Goal: Information Seeking & Learning: Find contact information

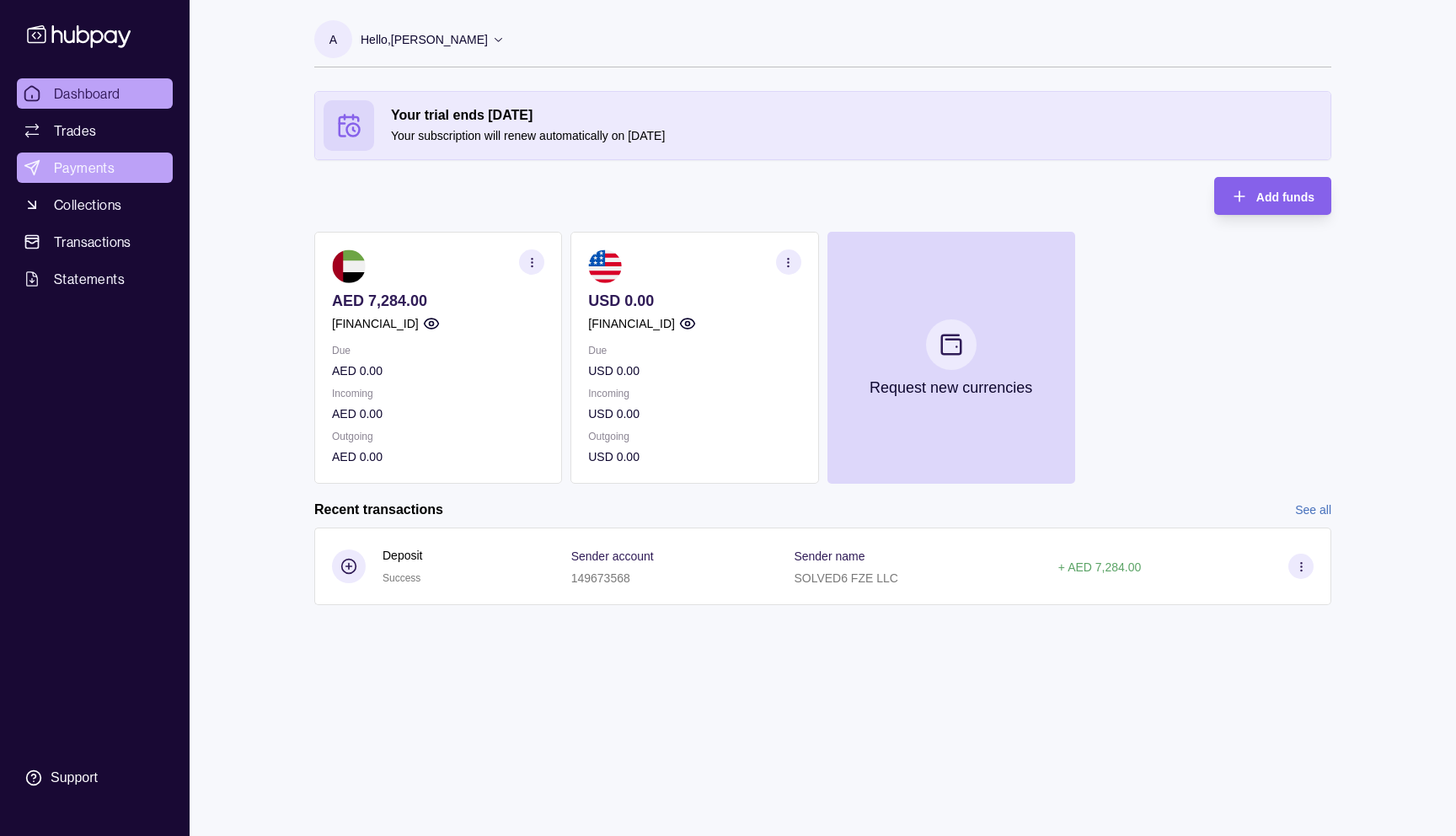
click at [63, 175] on span "Payments" at bounding box center [84, 168] width 61 height 20
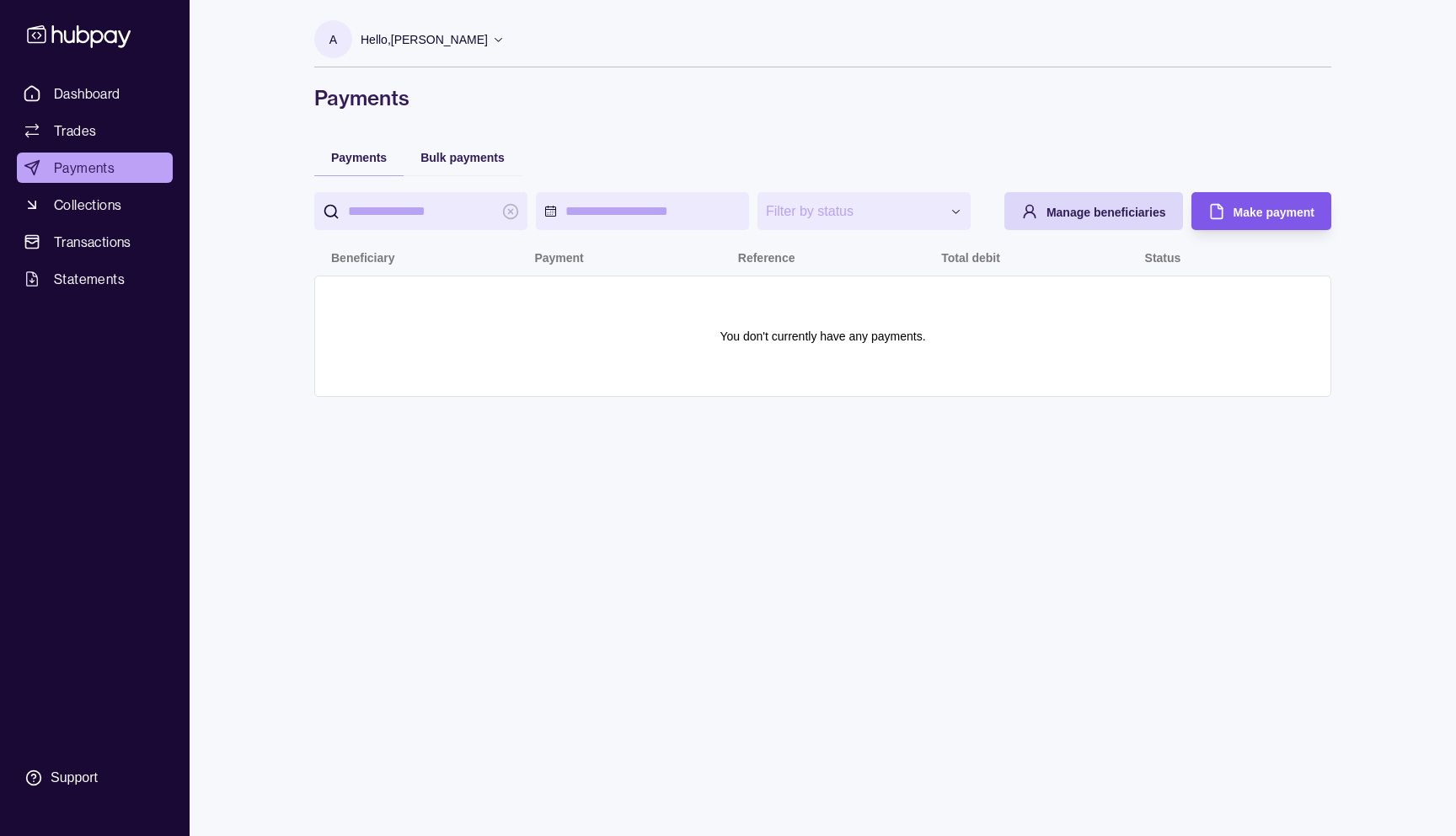
click at [1262, 216] on span "Make payment" at bounding box center [1274, 212] width 81 height 14
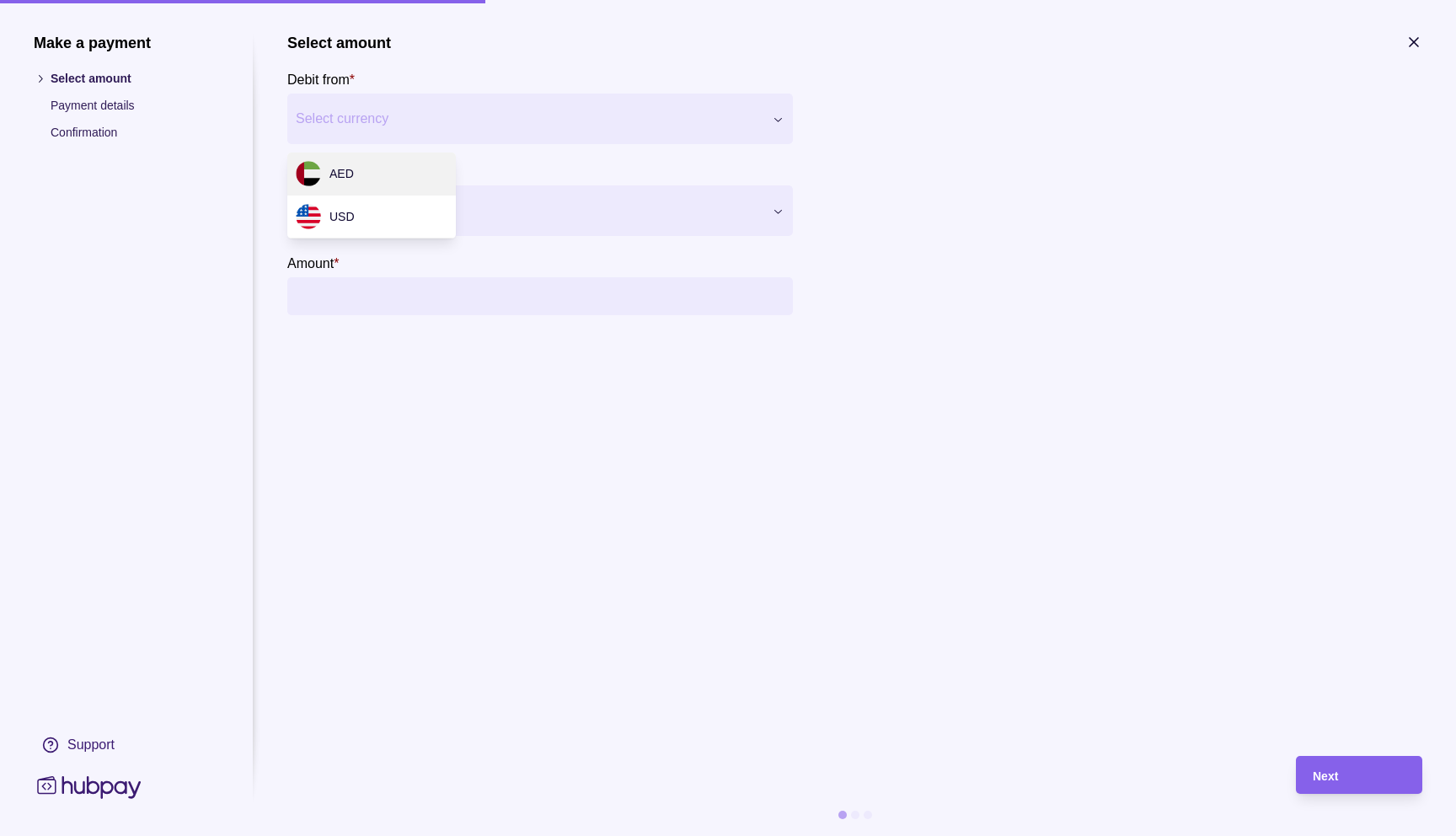
click at [614, 835] on div "Make a payment Select amount Payment details Confirmation Support Select amount…" at bounding box center [728, 836] width 1456 height 0
click at [842, 835] on div "Make a payment Select amount Payment details Confirmation Support Select amount…" at bounding box center [728, 836] width 1456 height 0
click at [592, 209] on div at bounding box center [529, 210] width 465 height 24
click at [877, 247] on section "Select amount Debit from * Select currency *** *** Pay to * Select beneficiary …" at bounding box center [855, 175] width 1135 height 281
click at [1414, 42] on icon "button" at bounding box center [1414, 42] width 9 height 9
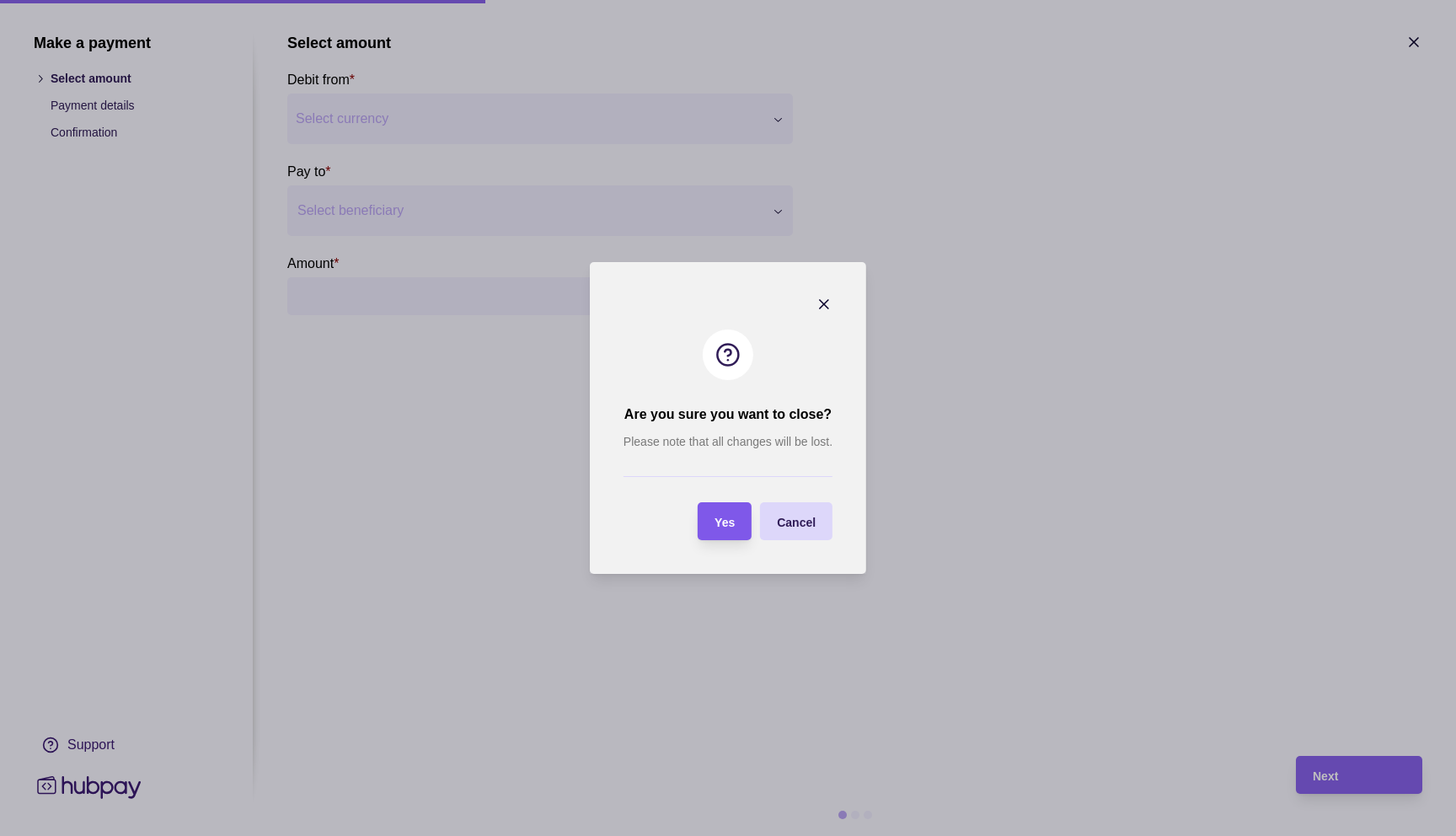
click at [719, 511] on div "Yes" at bounding box center [725, 522] width 20 height 20
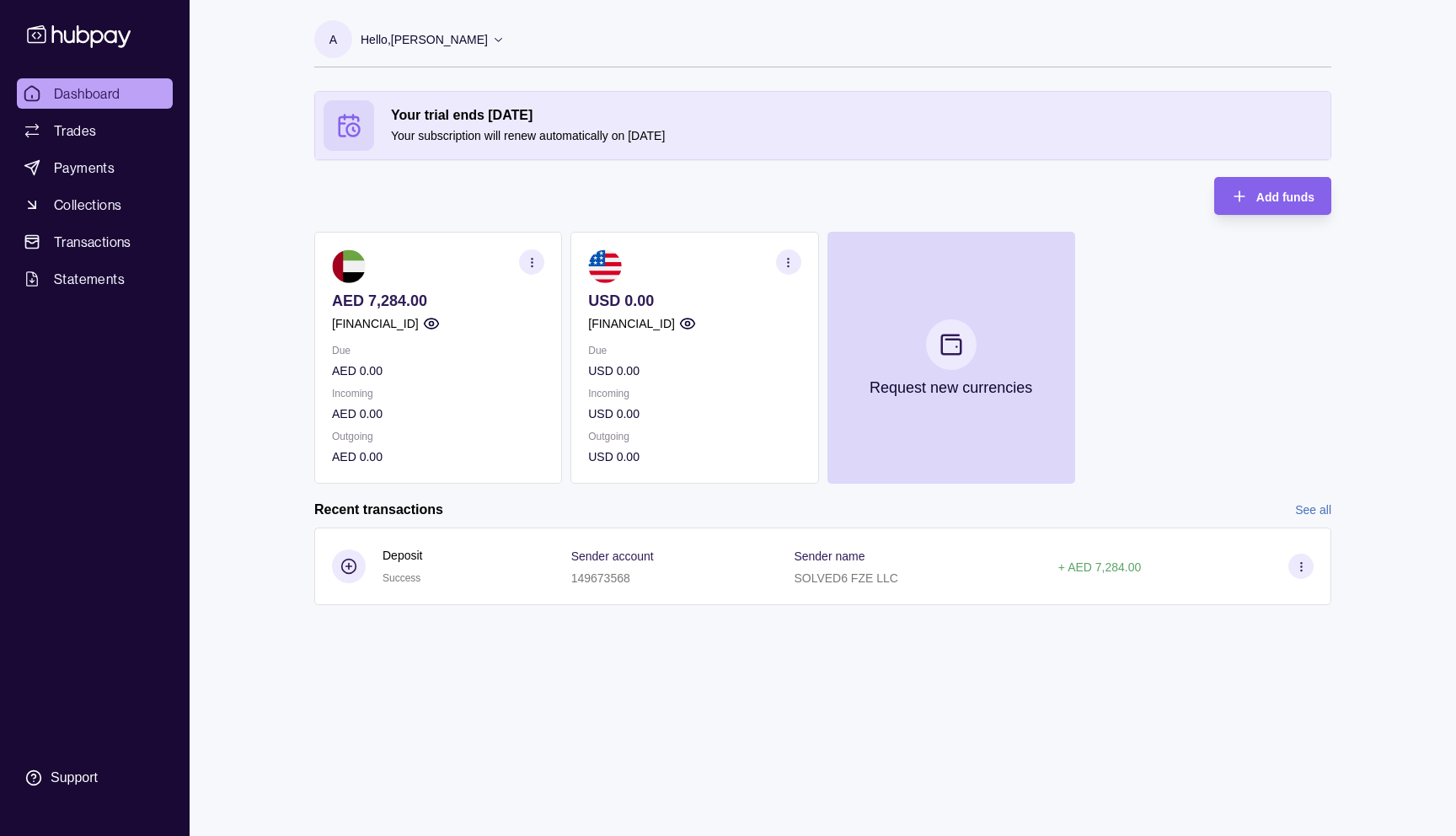
click at [440, 329] on icon "button" at bounding box center [431, 324] width 17 height 17
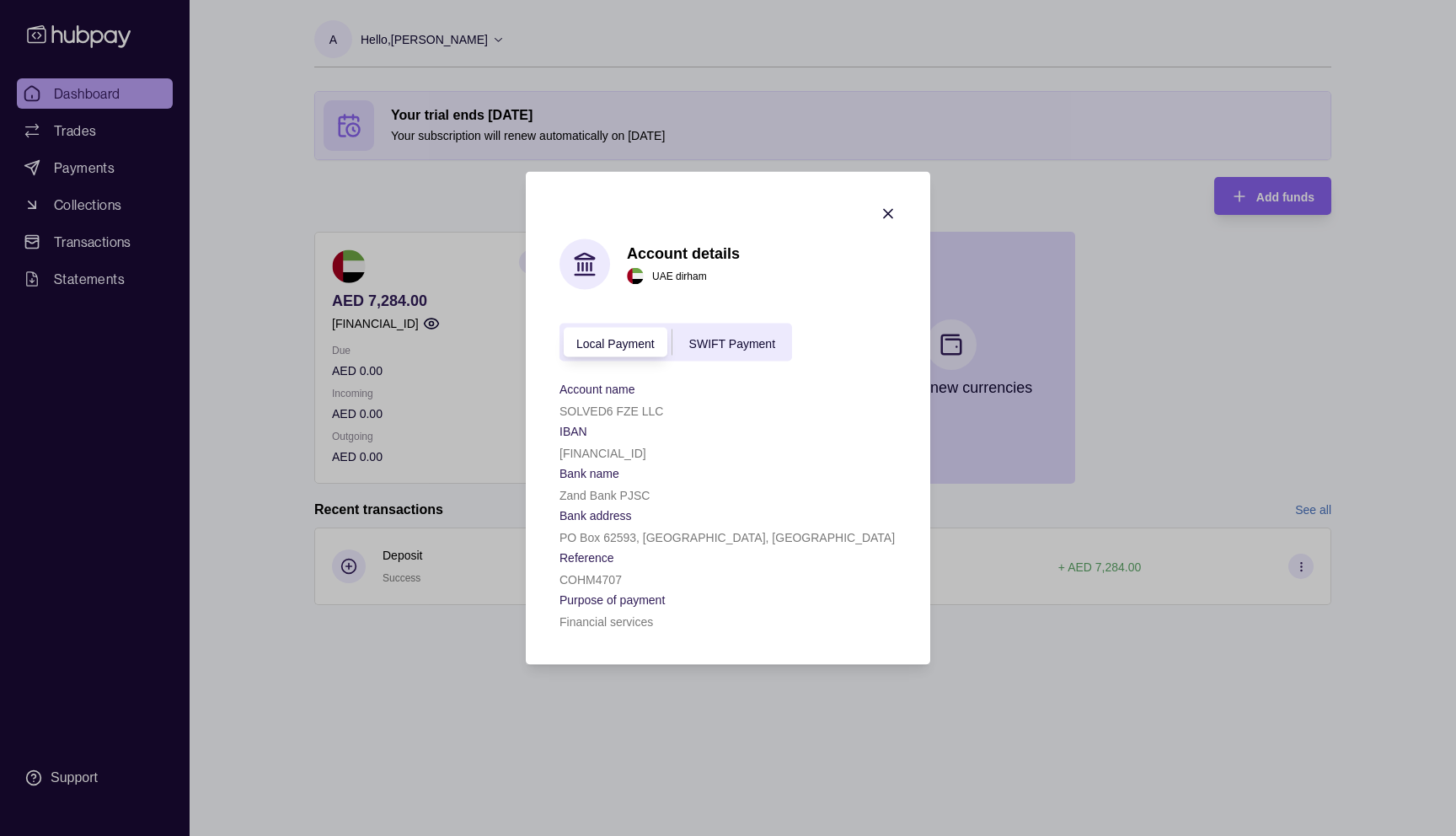
click at [724, 348] on div "SWIFT Payment" at bounding box center [732, 342] width 119 height 20
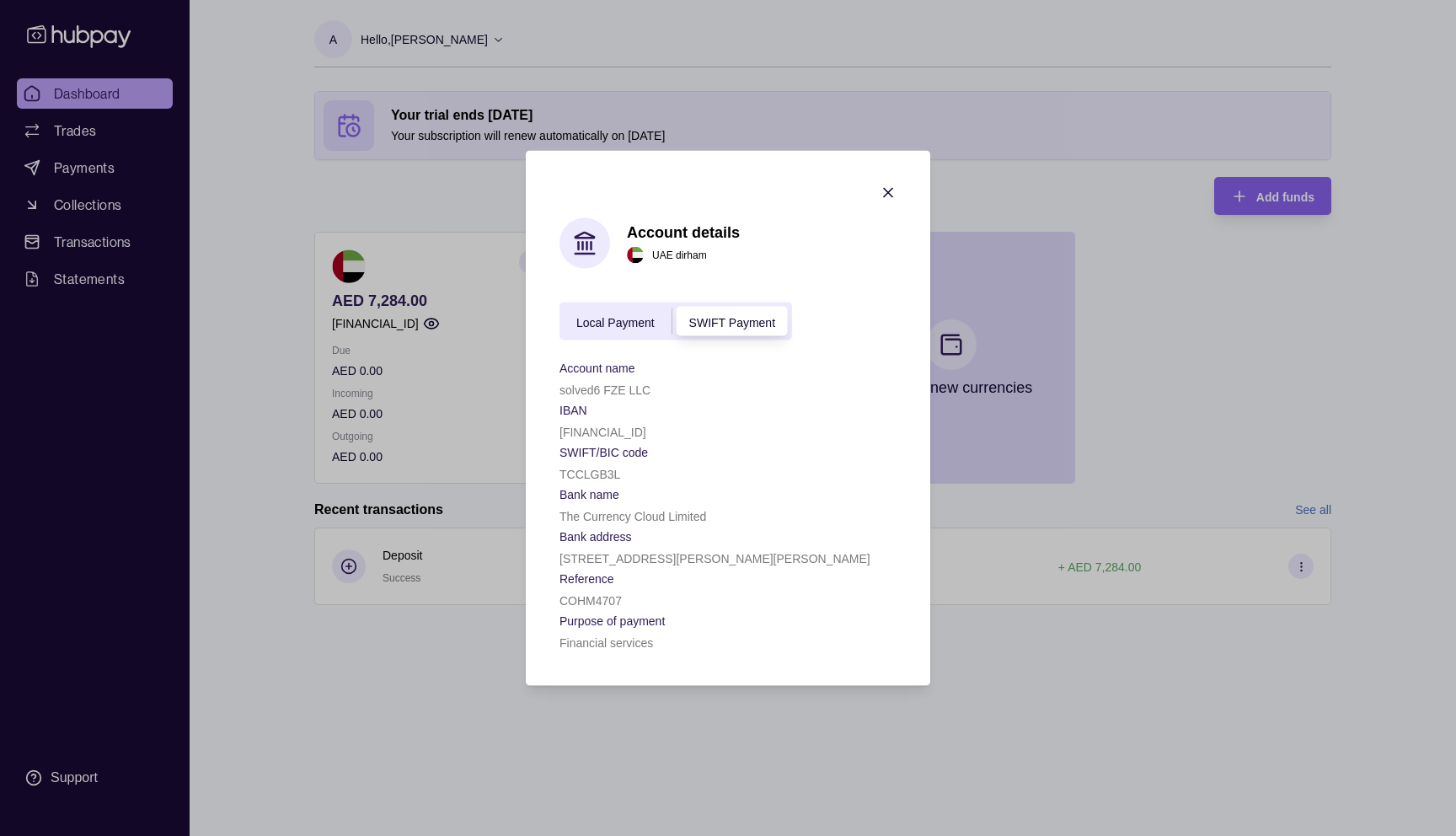
click at [621, 328] on div "Local Payment" at bounding box center [615, 321] width 112 height 20
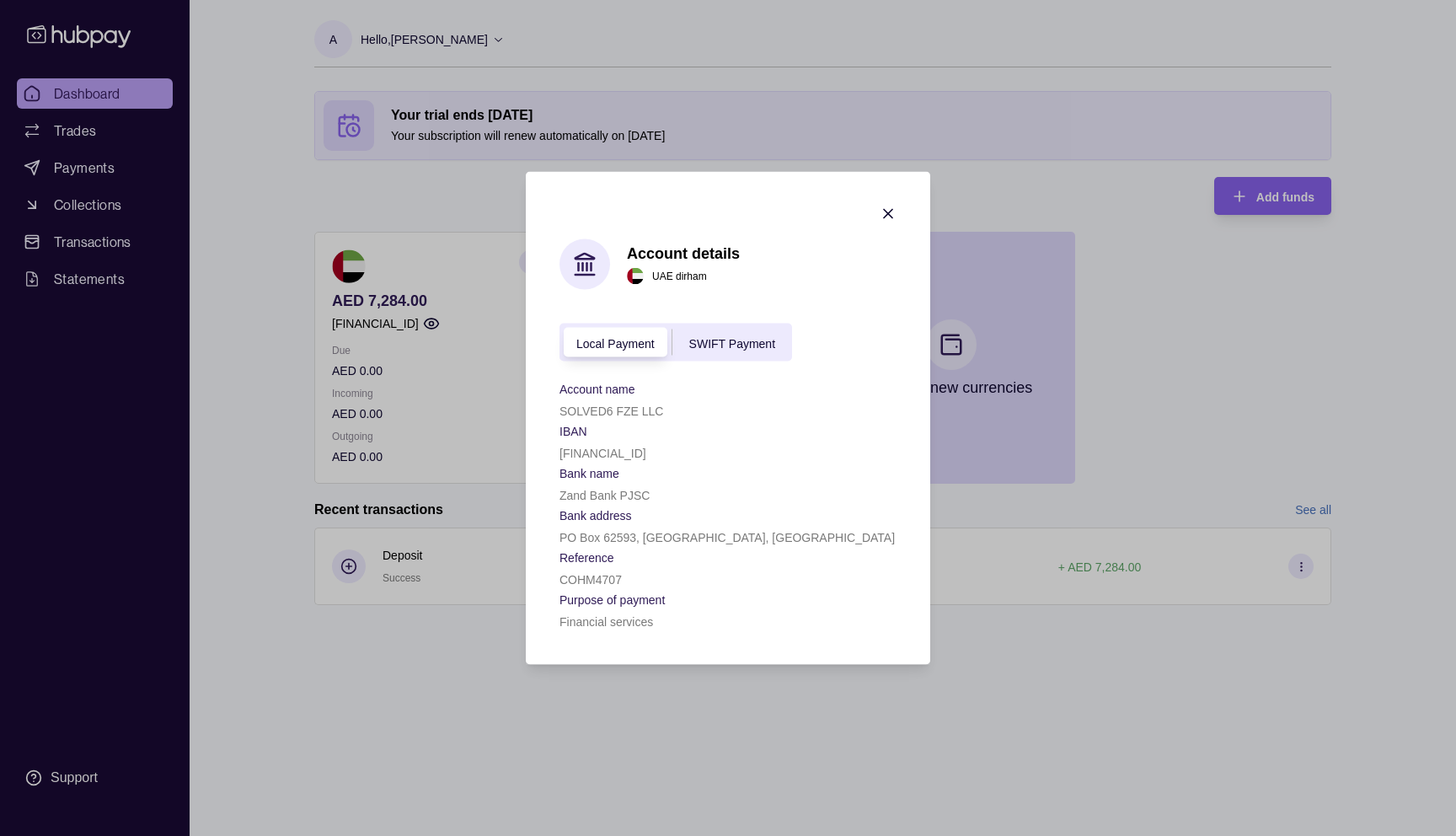
click at [748, 332] on div "SWIFT Payment" at bounding box center [732, 342] width 119 height 20
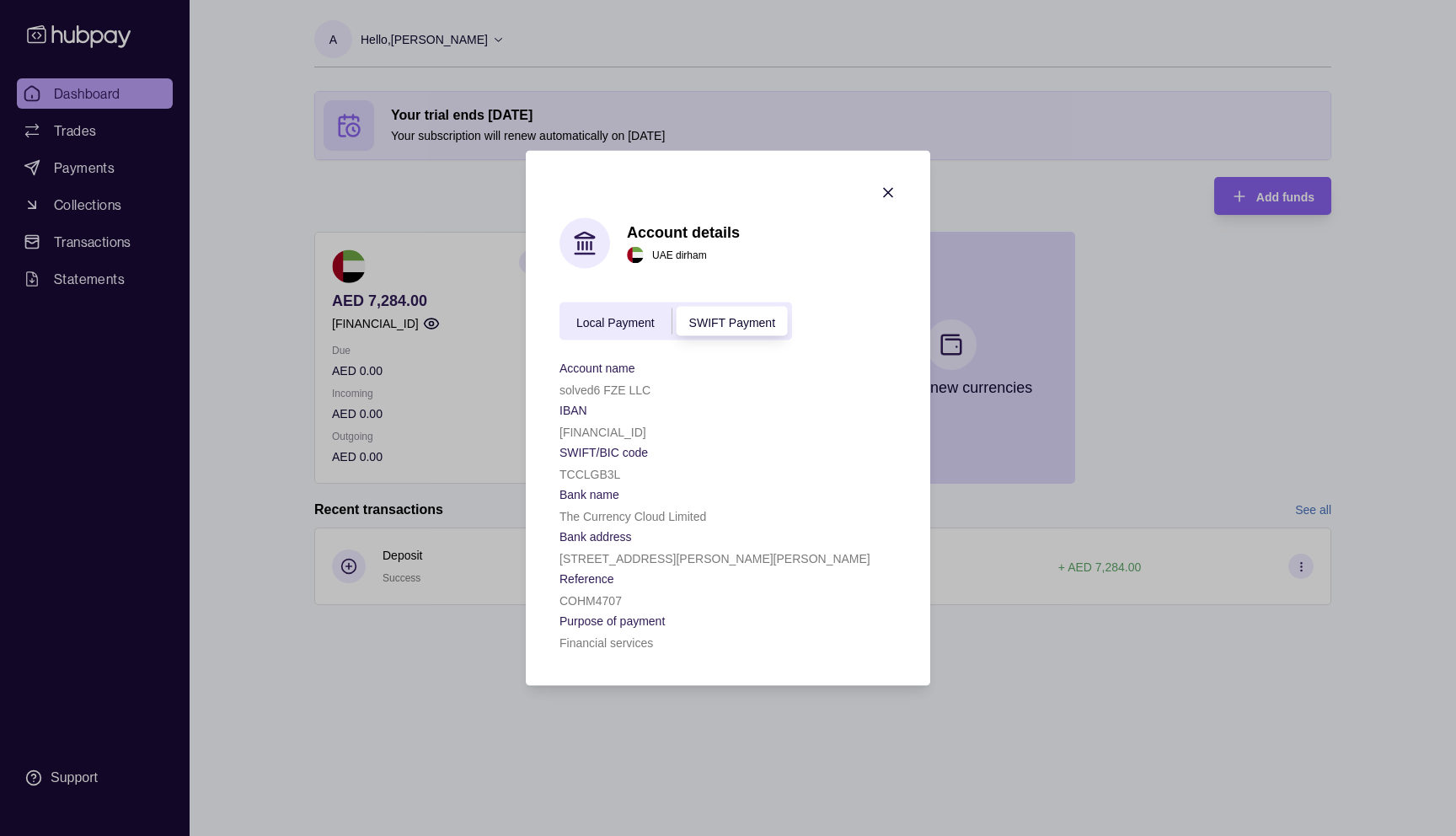
click at [607, 335] on div "Local Payment SWIFT Payment" at bounding box center [675, 321] width 233 height 37
click at [627, 320] on span "Local Payment" at bounding box center [615, 322] width 78 height 14
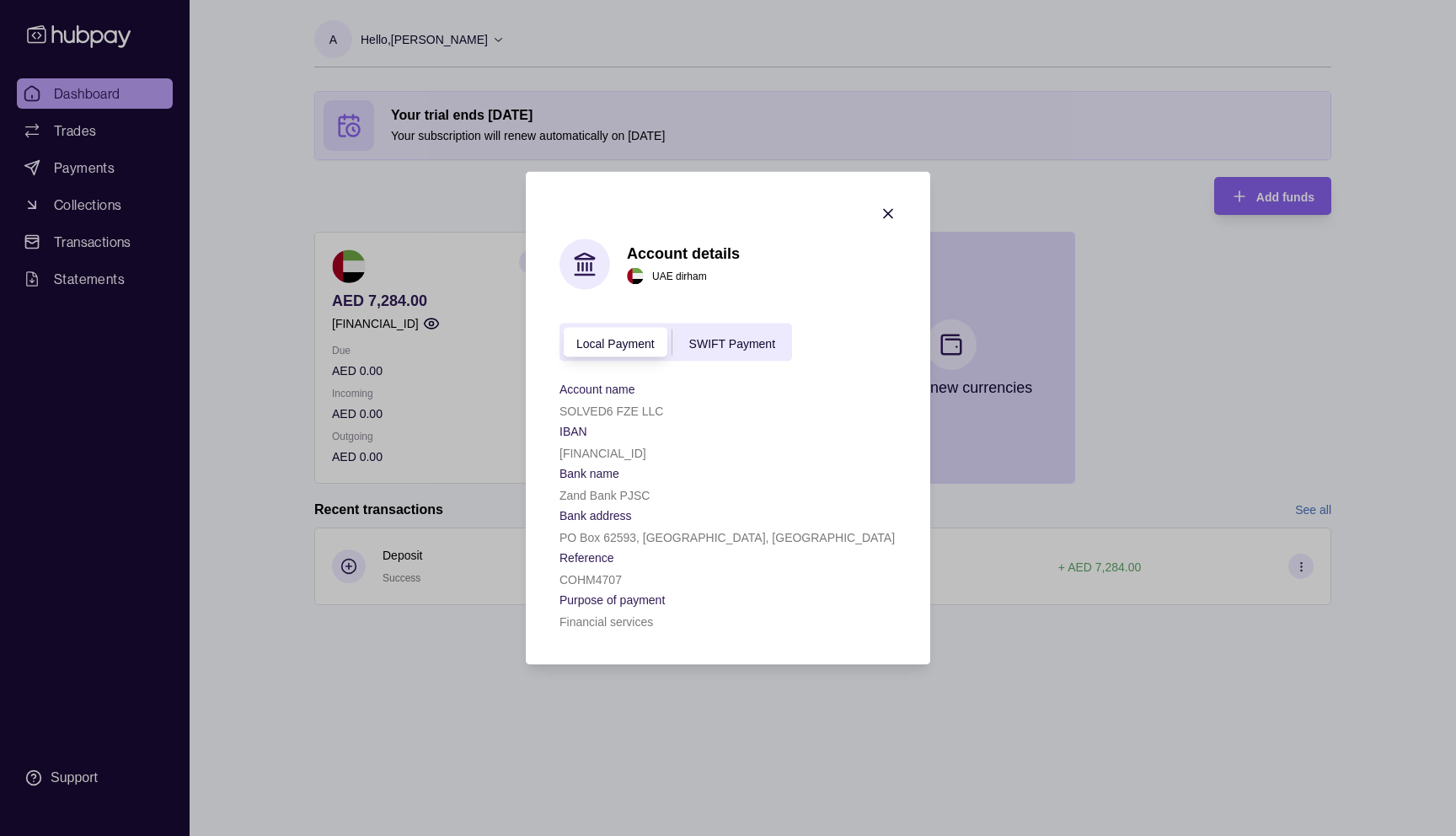
click at [889, 210] on icon "button" at bounding box center [888, 214] width 9 height 9
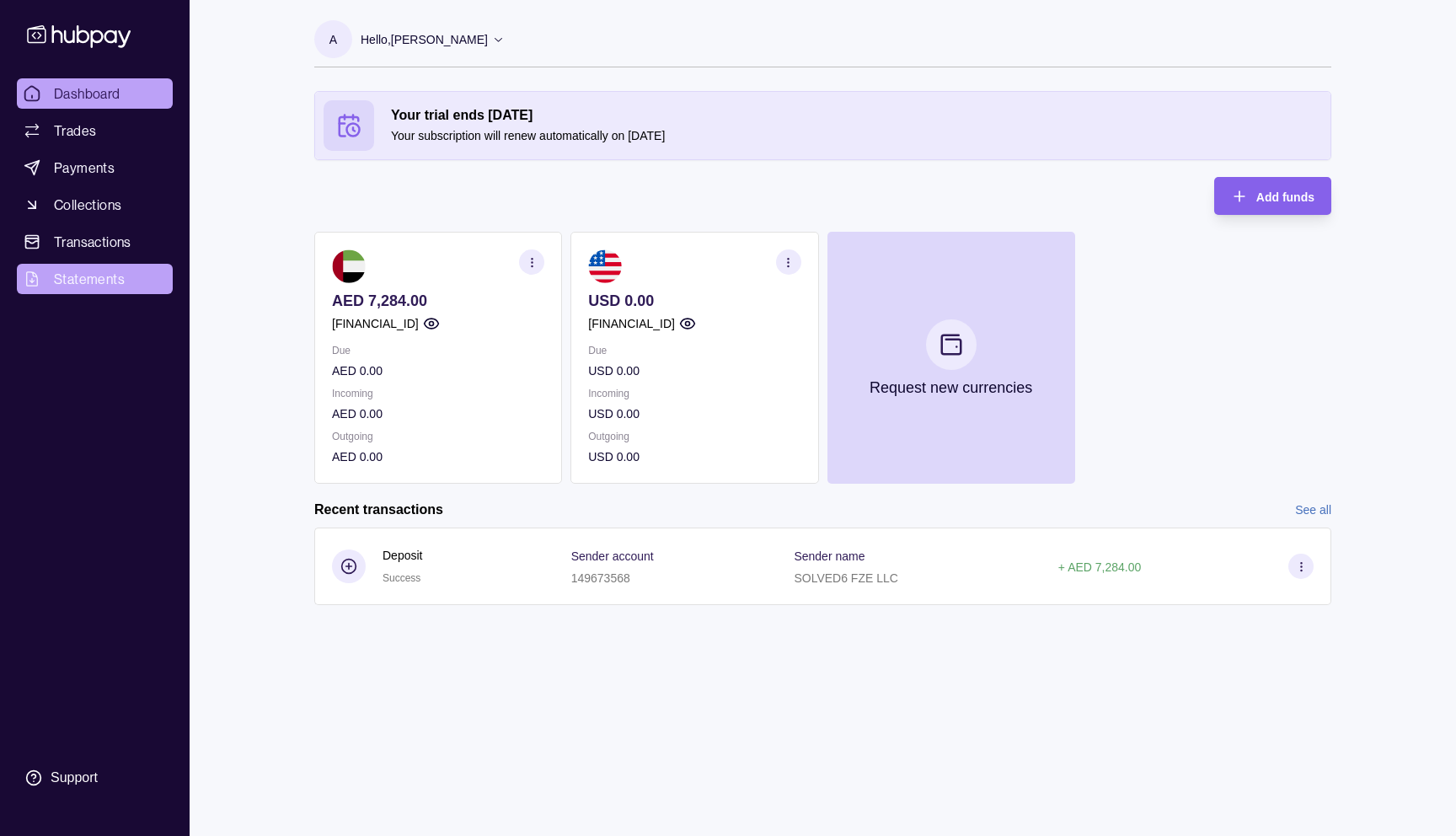
click at [73, 279] on span "Statements" at bounding box center [89, 279] width 71 height 20
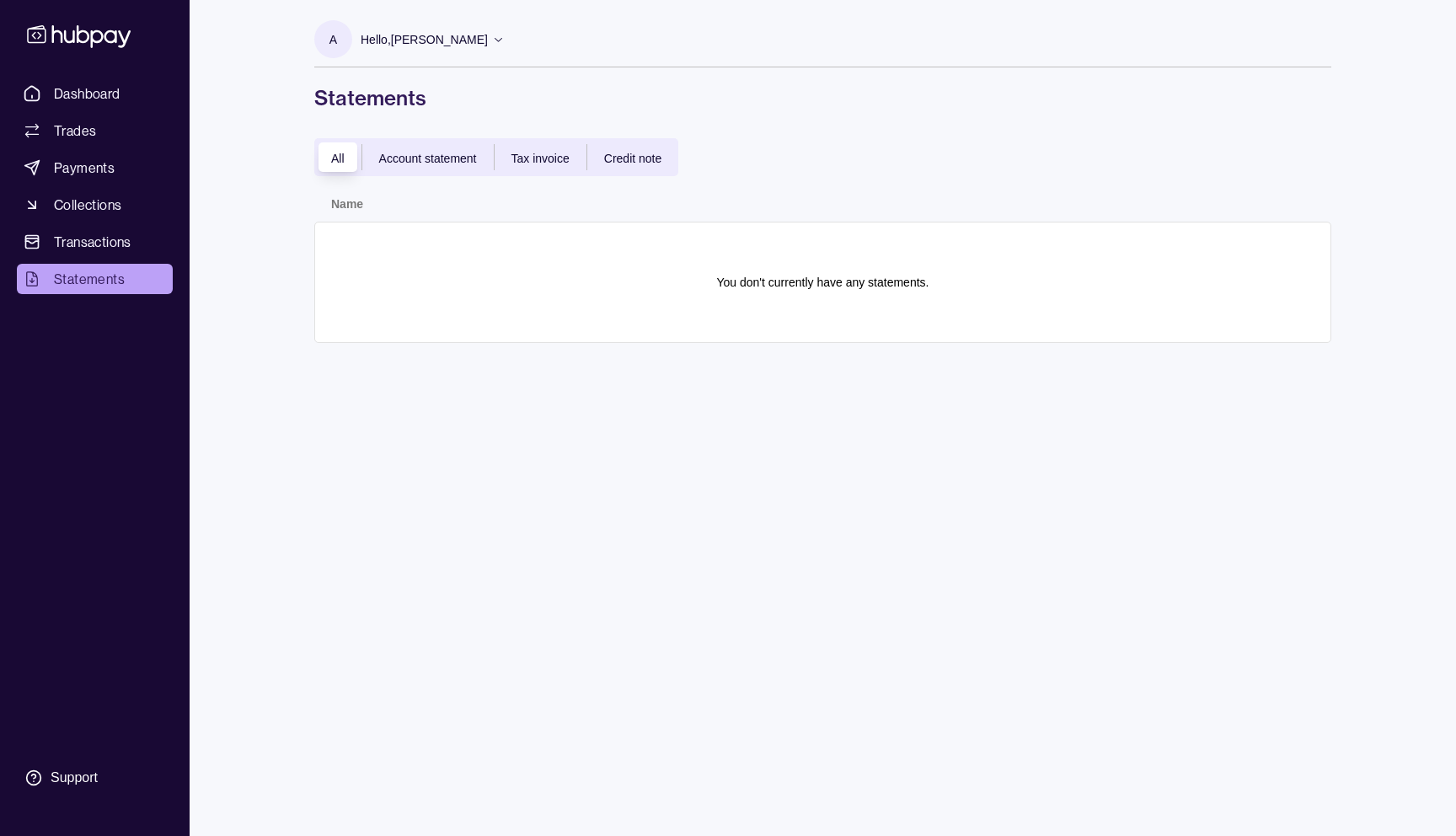
click at [424, 141] on div "All Account statement Tax invoice Credit note" at bounding box center [496, 157] width 364 height 37
click at [427, 152] on span "Account statement" at bounding box center [428, 159] width 98 height 14
click at [547, 153] on span "Tax invoice" at bounding box center [540, 159] width 58 height 14
click at [644, 158] on span "Credit note" at bounding box center [633, 159] width 57 height 14
click at [87, 100] on span "Dashboard" at bounding box center [87, 94] width 66 height 20
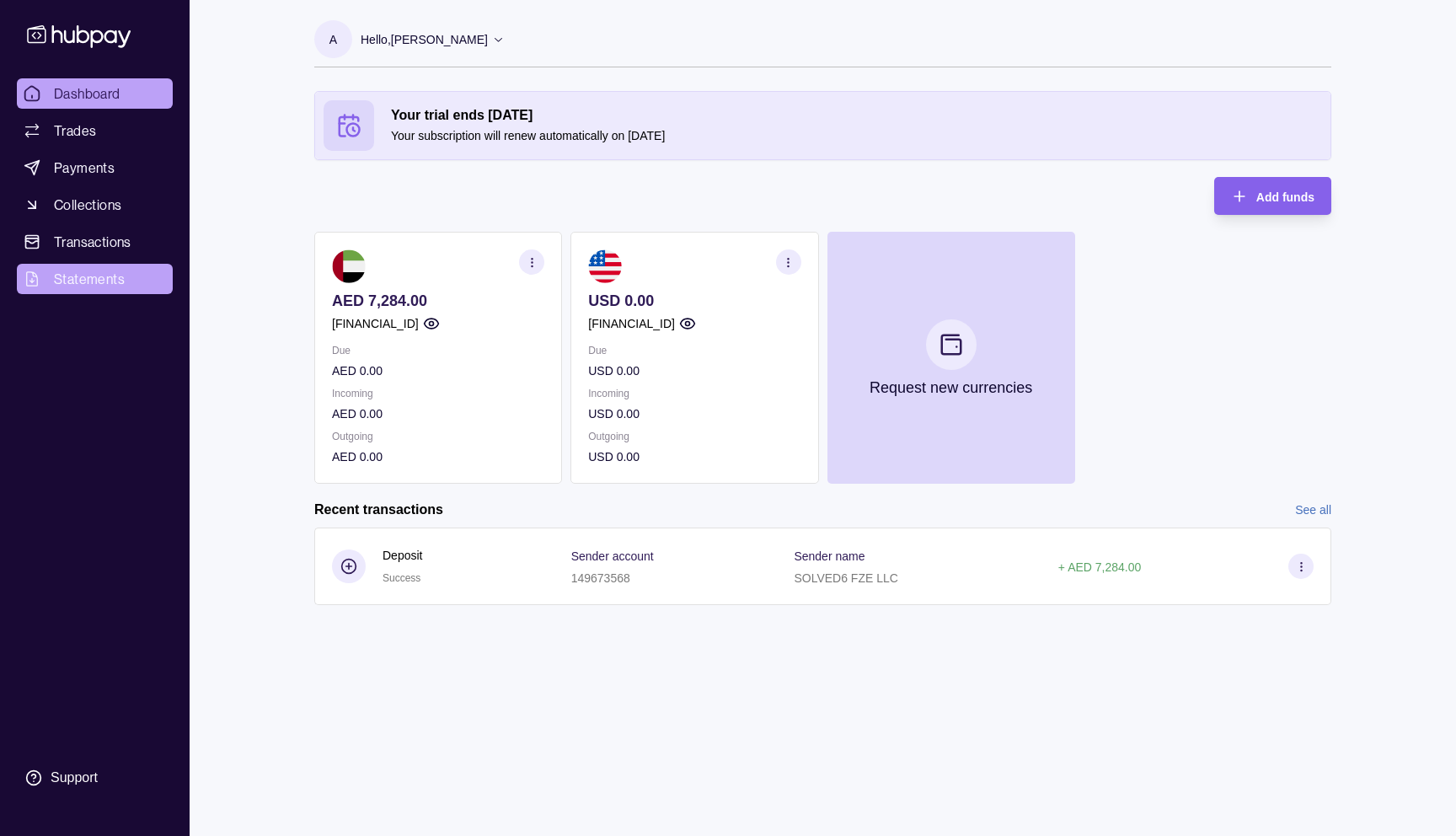
click at [82, 277] on span "Statements" at bounding box center [89, 279] width 71 height 20
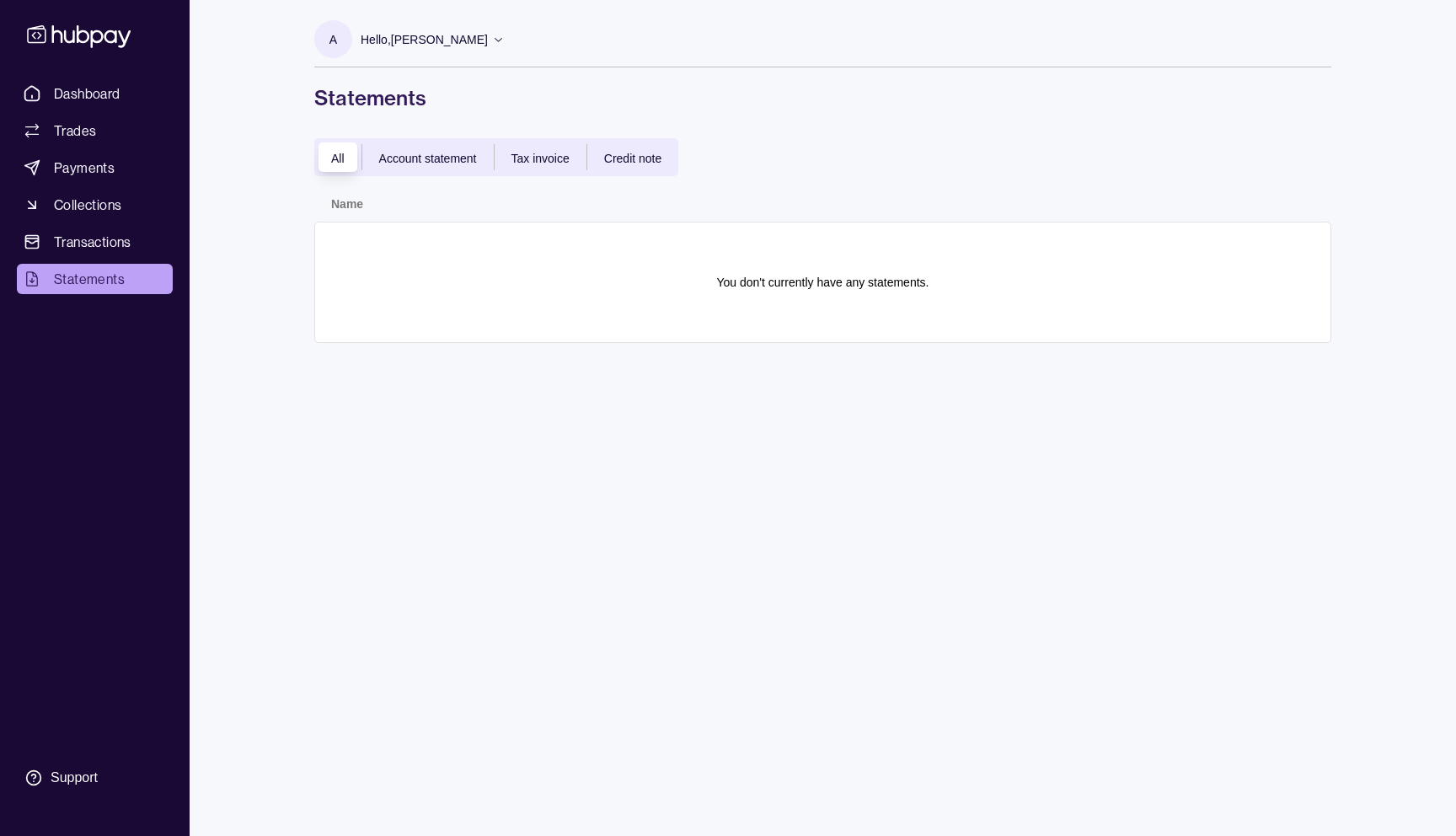
click at [777, 277] on p "You don't currently have any statements." at bounding box center [823, 282] width 212 height 19
click at [505, 35] on div "Hello, [PERSON_NAME]" at bounding box center [432, 40] width 144 height 36
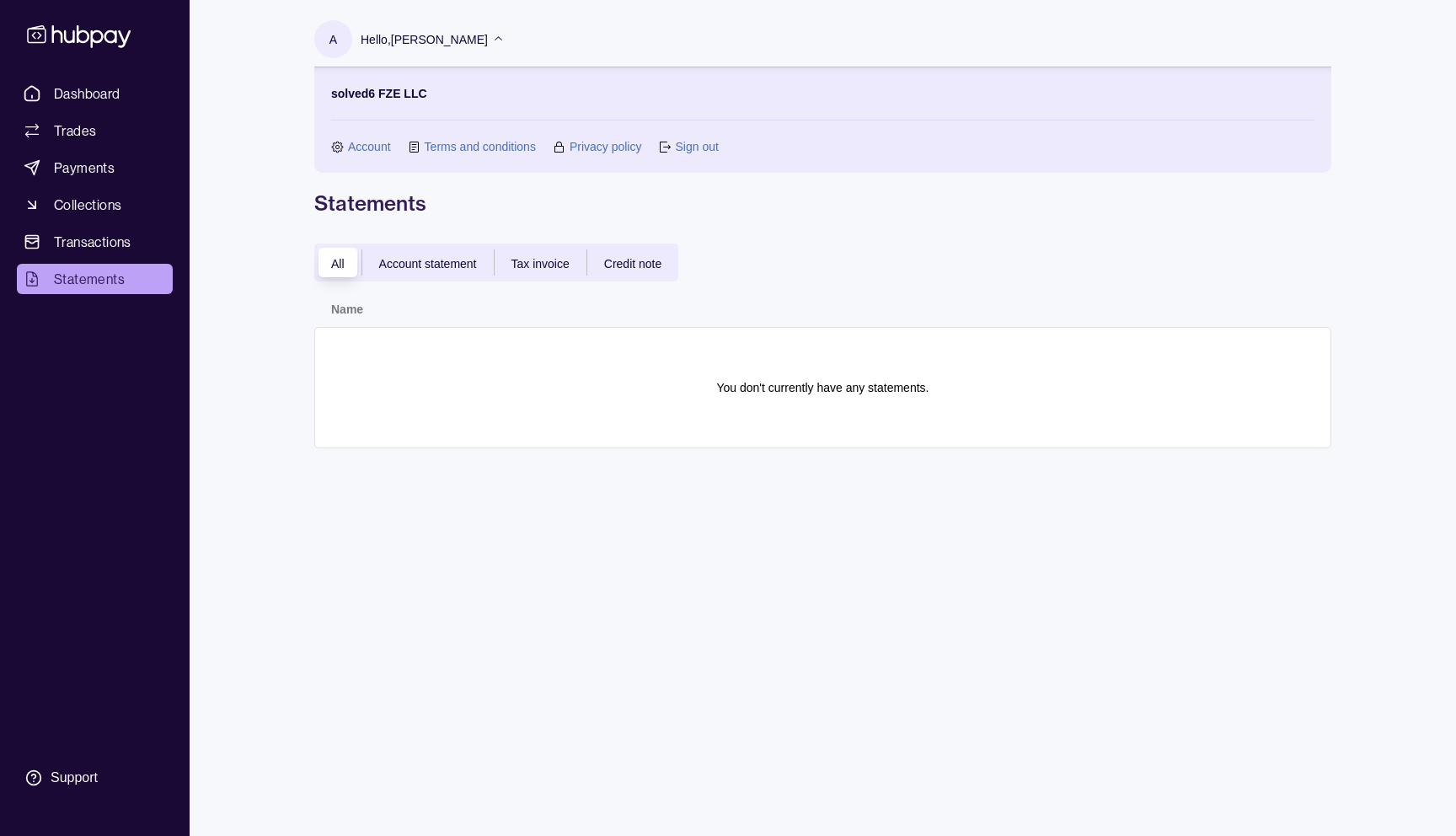
click at [367, 148] on link "Account" at bounding box center [369, 147] width 43 height 19
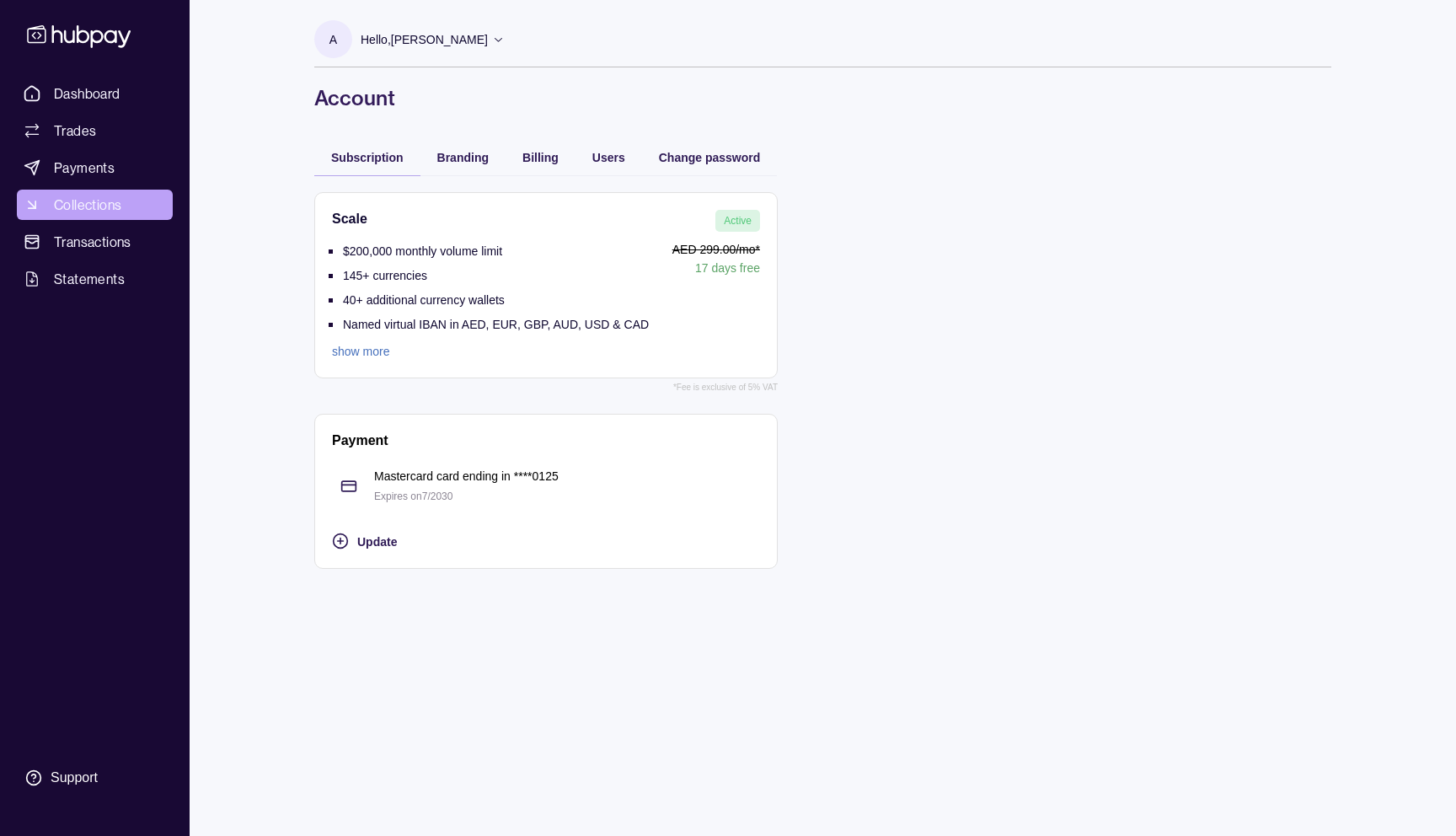
click at [72, 200] on span "Collections" at bounding box center [87, 205] width 67 height 20
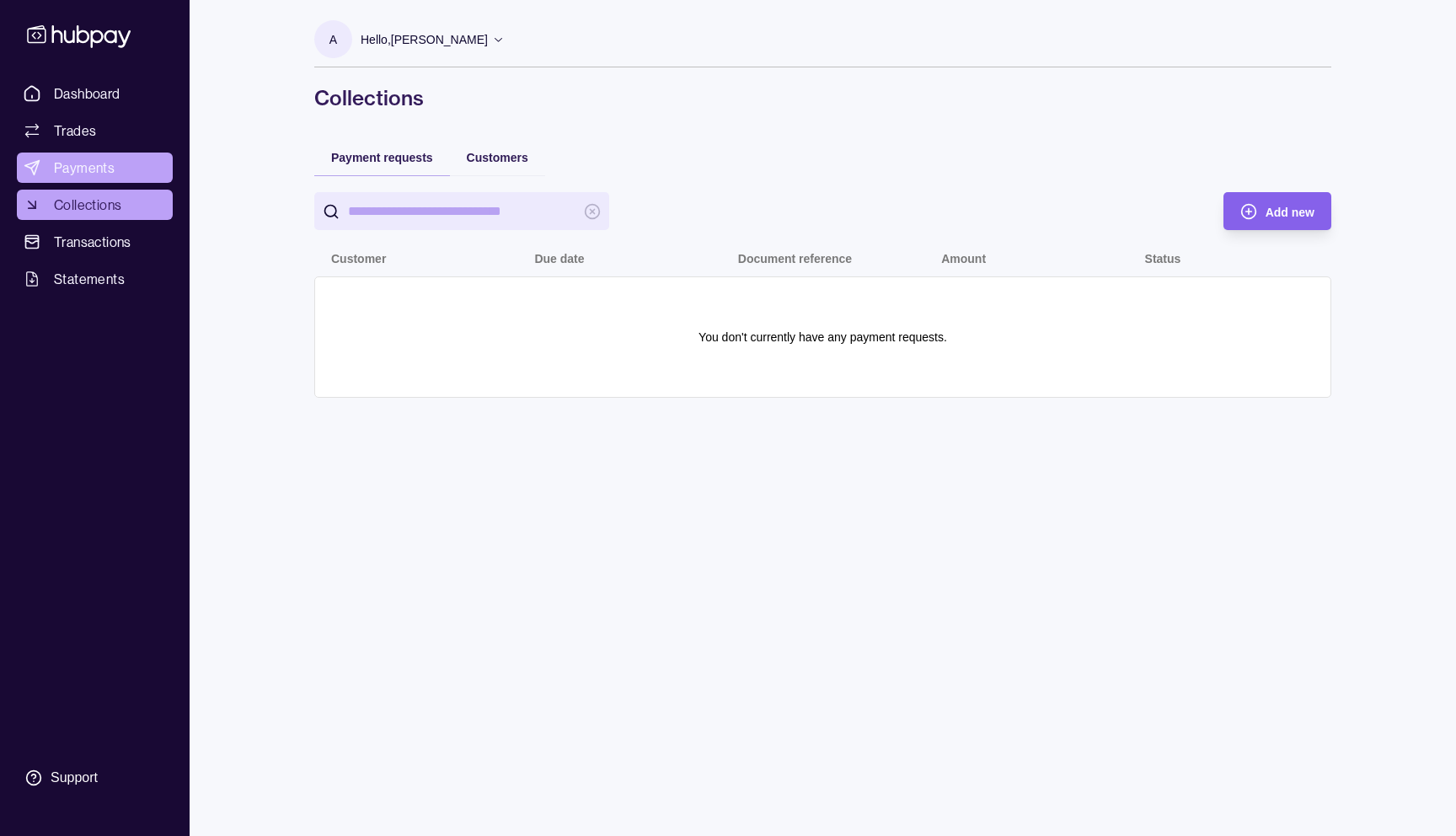
click at [90, 161] on span "Payments" at bounding box center [84, 168] width 61 height 20
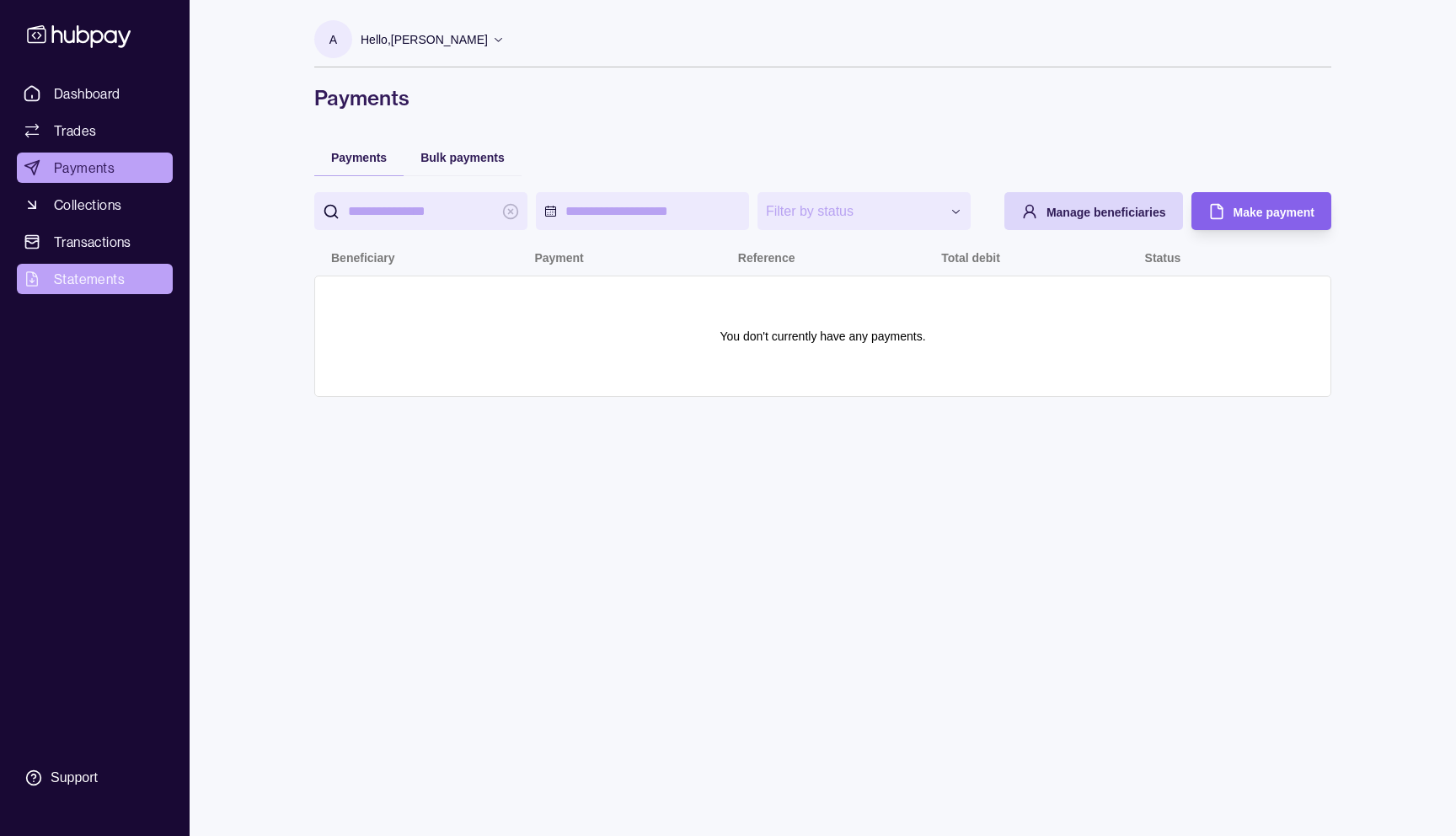
click at [78, 285] on span "Statements" at bounding box center [89, 279] width 71 height 20
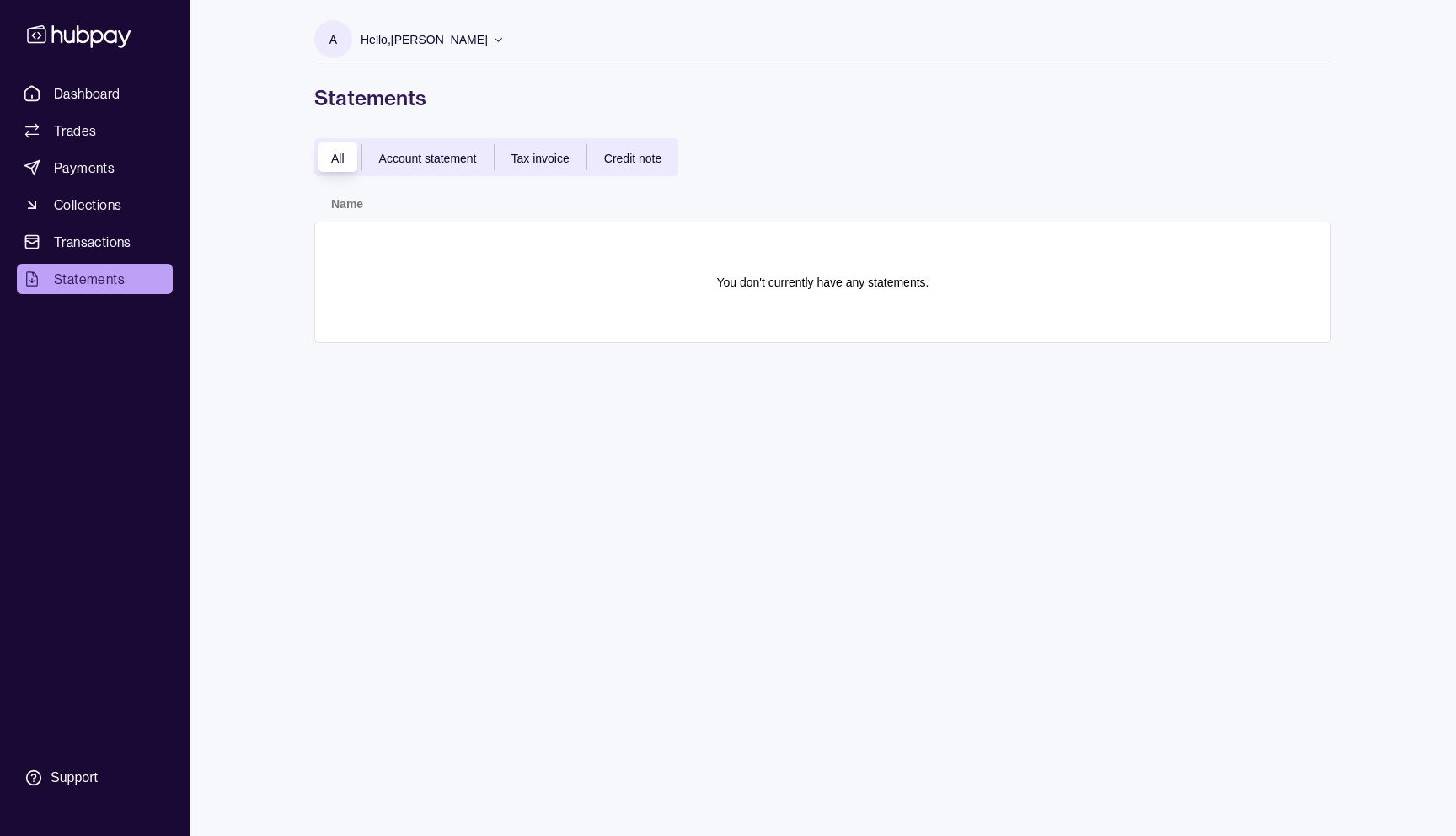
click at [338, 157] on span "All" at bounding box center [338, 159] width 14 height 14
click at [107, 95] on span "Dashboard" at bounding box center [87, 94] width 66 height 20
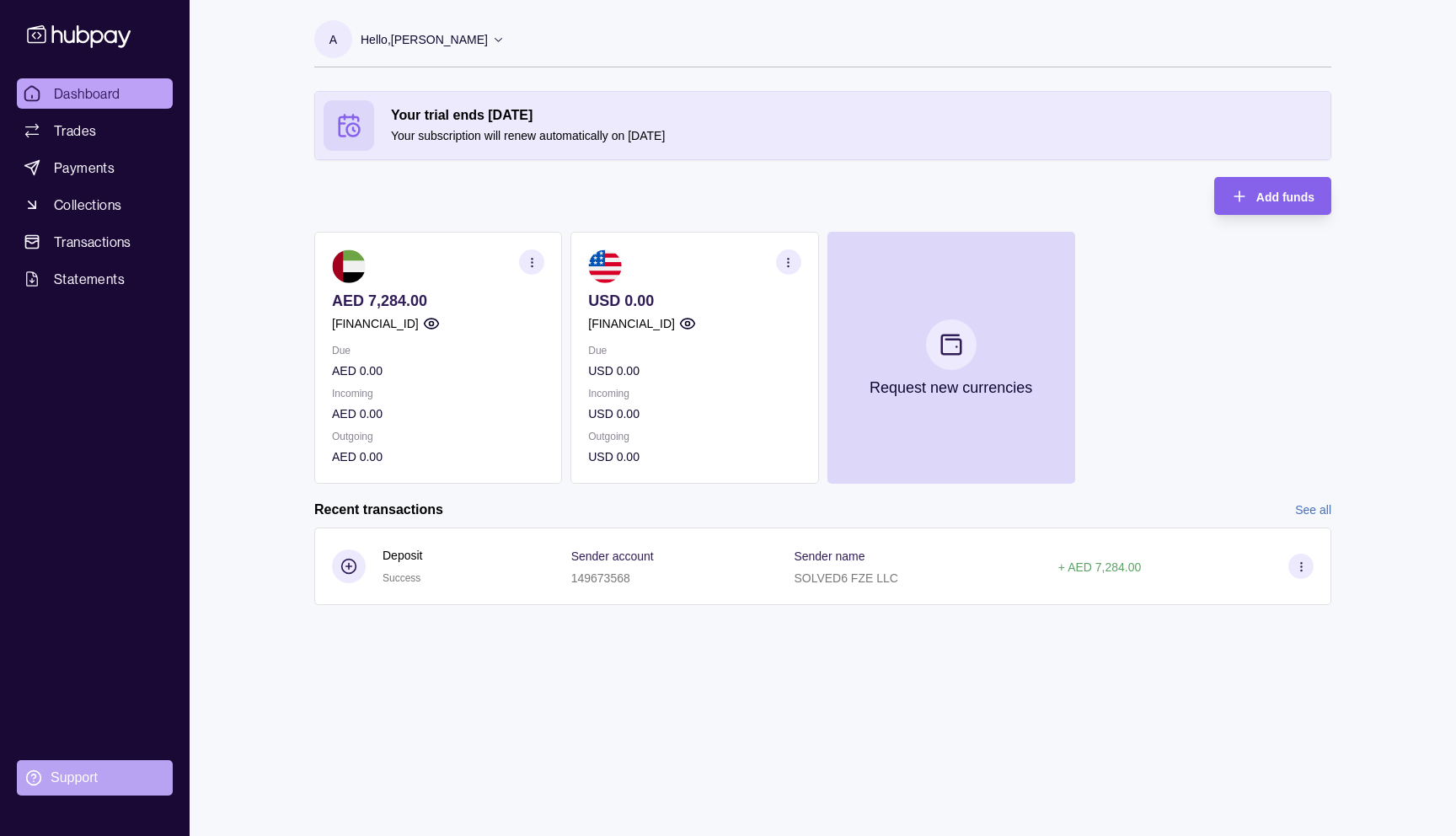
click at [44, 787] on section "Support" at bounding box center [95, 778] width 156 height 36
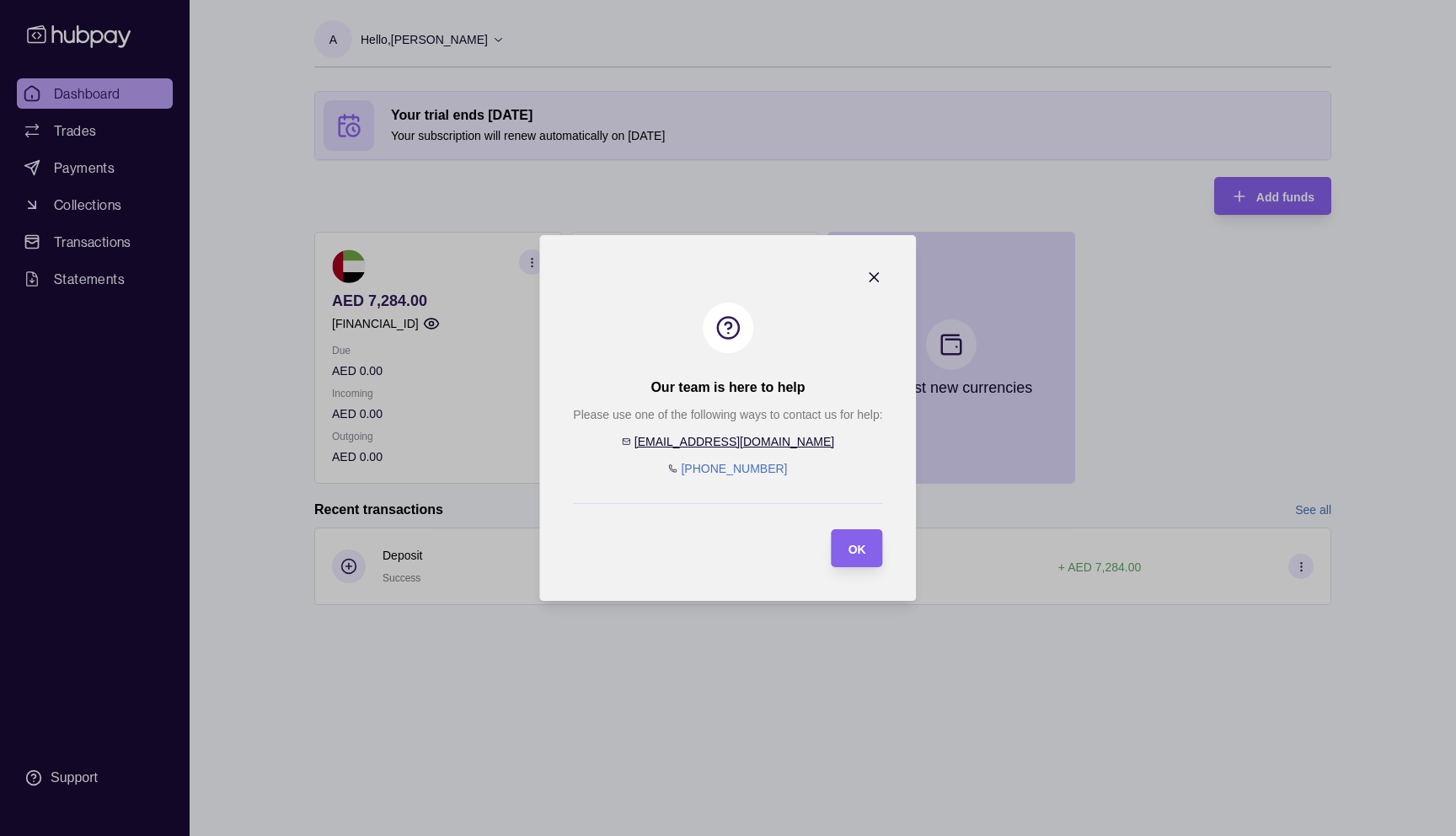
click at [745, 441] on link "[EMAIL_ADDRESS][DOMAIN_NAME]" at bounding box center [734, 441] width 199 height 14
click at [881, 280] on icon "button" at bounding box center [875, 277] width 17 height 17
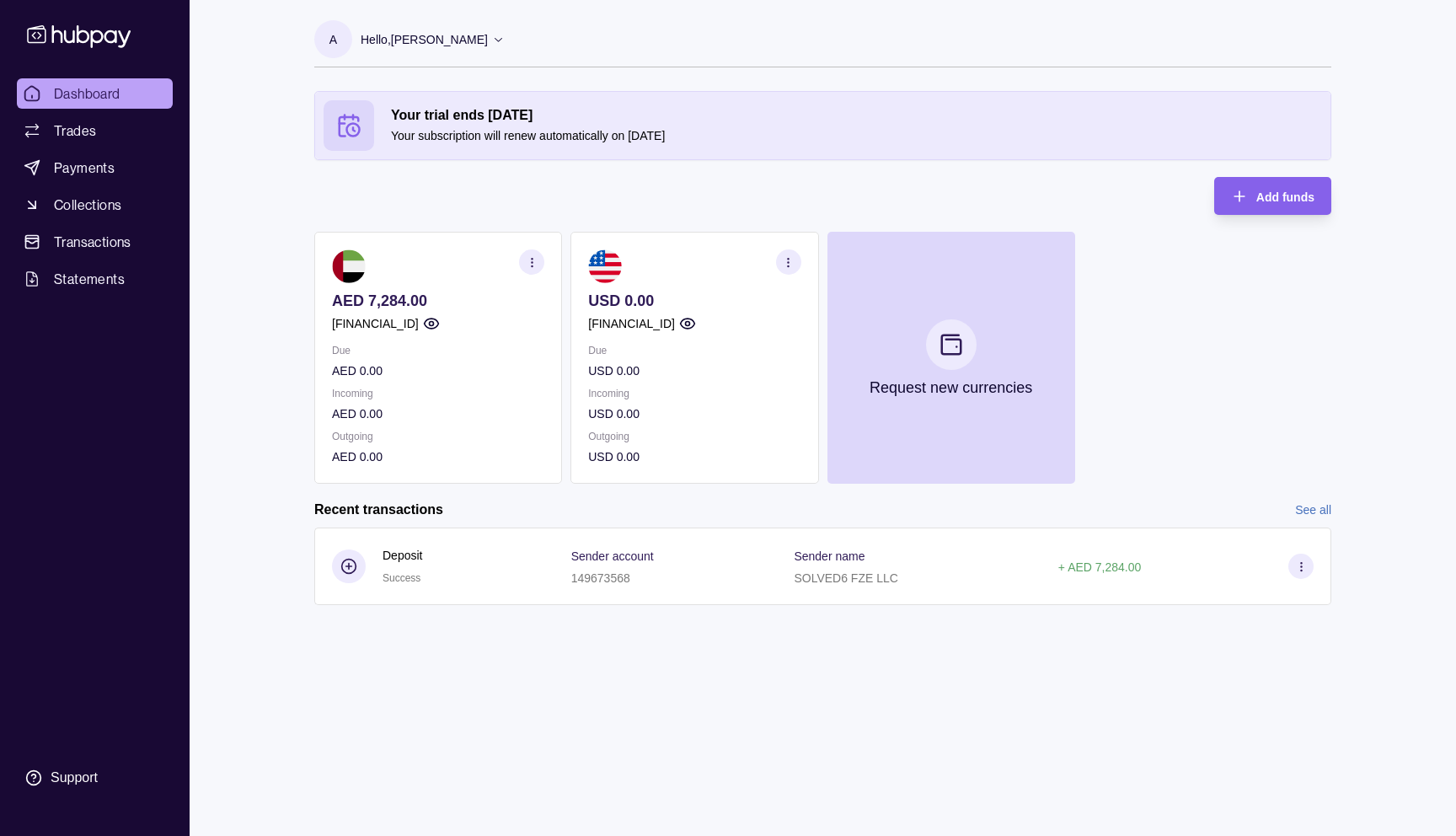
click at [423, 43] on p "Hello, [PERSON_NAME]" at bounding box center [424, 40] width 127 height 19
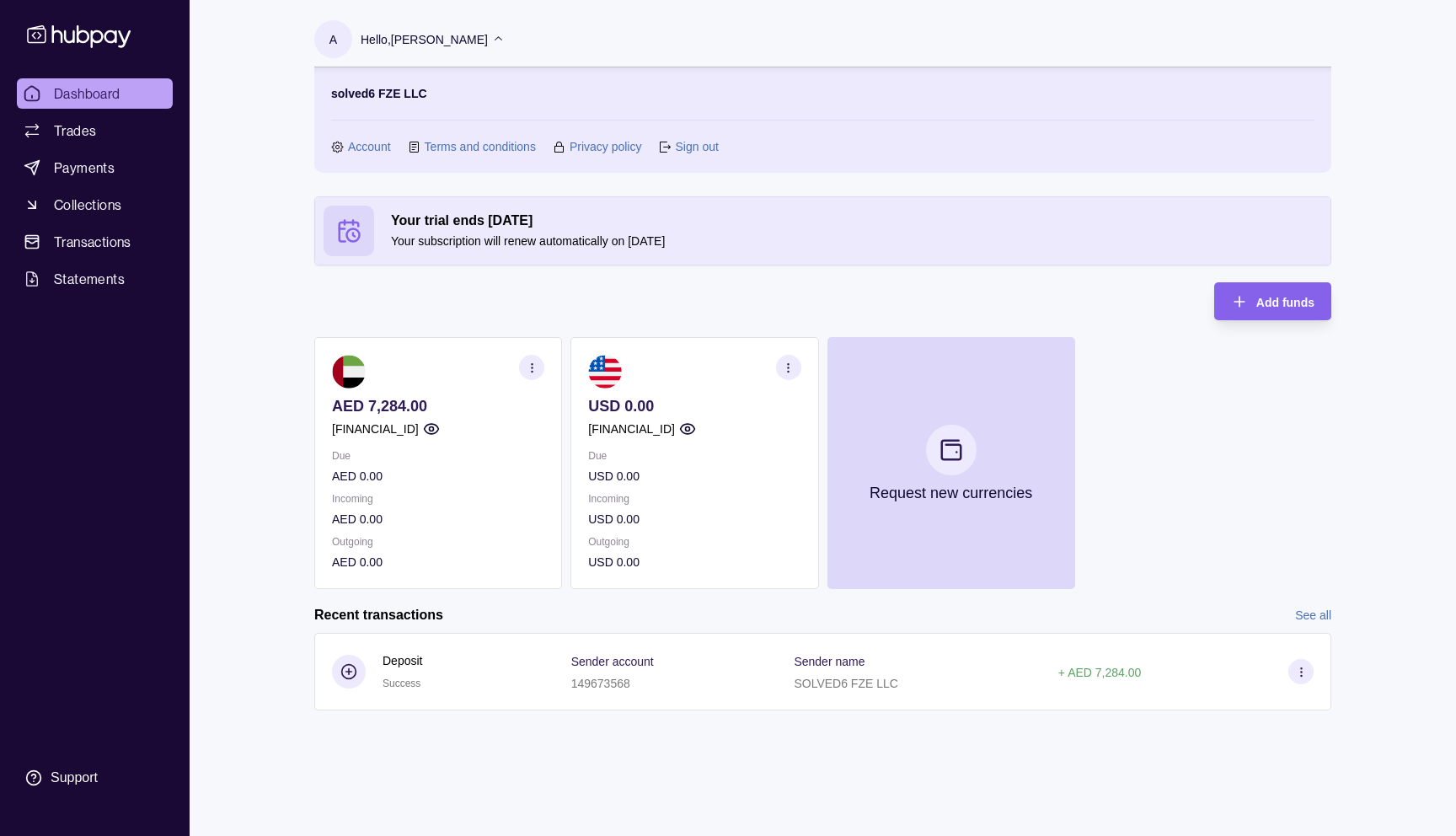
click at [438, 430] on icon "button" at bounding box center [430, 429] width 14 height 10
